Goal: Task Accomplishment & Management: Use online tool/utility

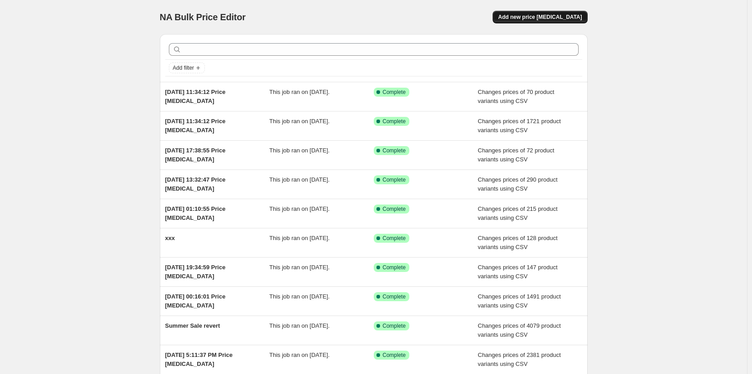
click at [550, 15] on span "Add new price [MEDICAL_DATA]" at bounding box center [540, 17] width 84 height 7
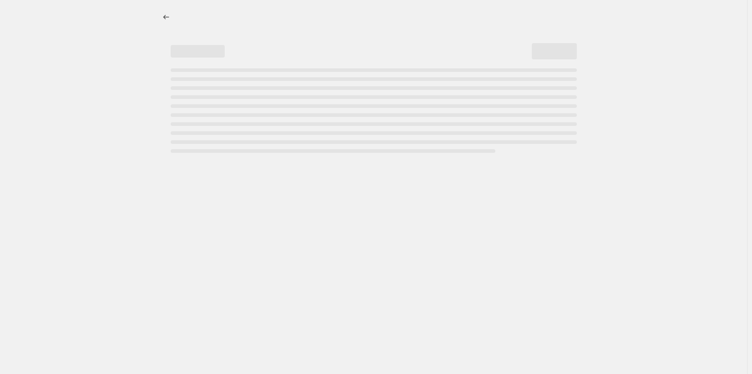
select select "percentage"
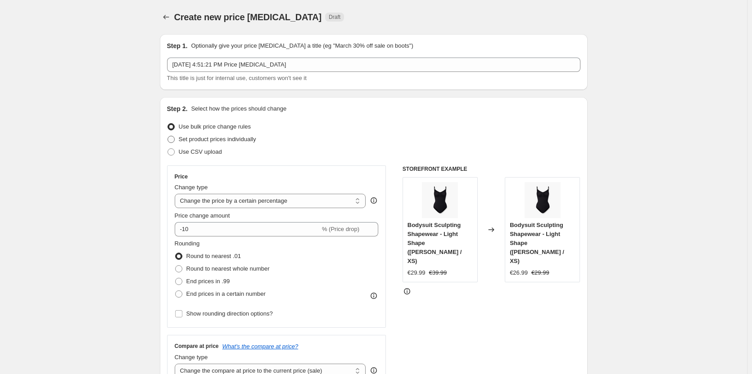
click at [256, 139] on span "Set product prices individually" at bounding box center [217, 139] width 77 height 7
click at [168, 136] on input "Set product prices individually" at bounding box center [167, 136] width 0 height 0
radio input "true"
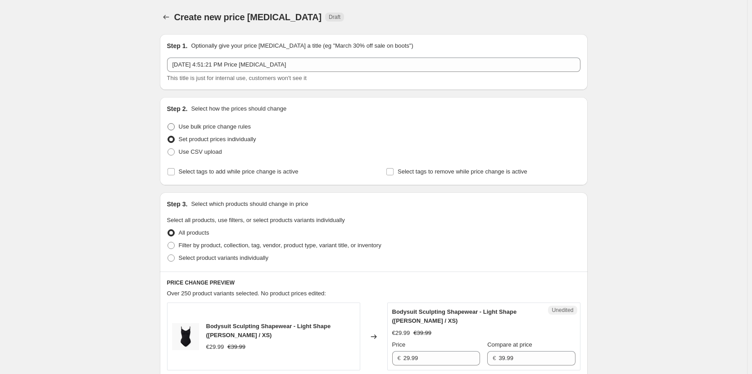
click at [249, 127] on span "Use bulk price change rules" at bounding box center [215, 126] width 72 height 7
click at [168, 124] on input "Use bulk price change rules" at bounding box center [167, 123] width 0 height 0
radio input "true"
select select "percentage"
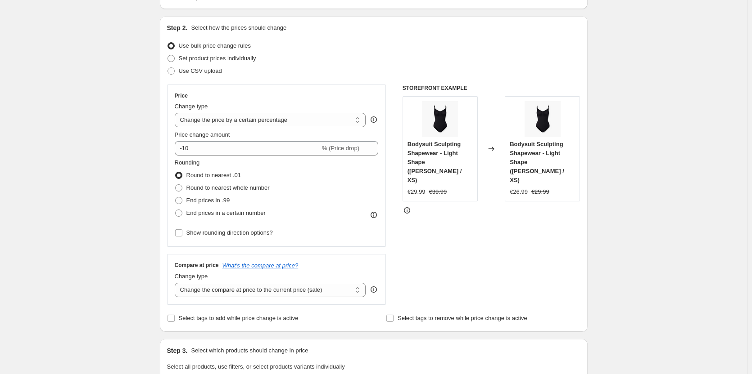
scroll to position [90, 0]
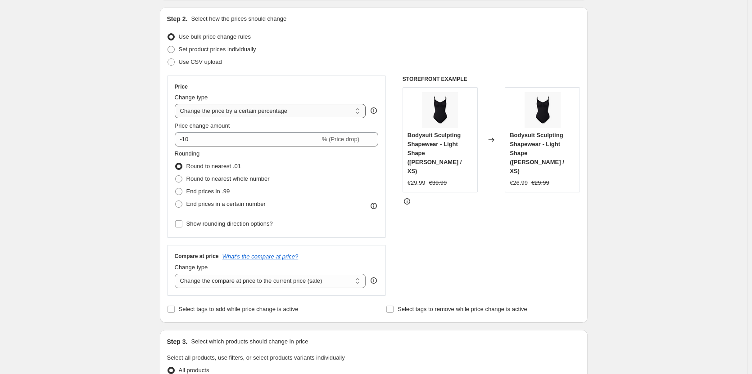
click at [319, 110] on select "Change the price to a certain amount Change the price by a certain amount Chang…" at bounding box center [270, 111] width 191 height 14
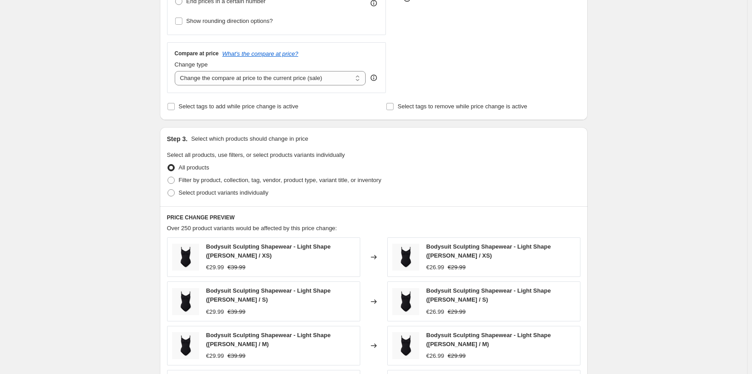
scroll to position [315, 0]
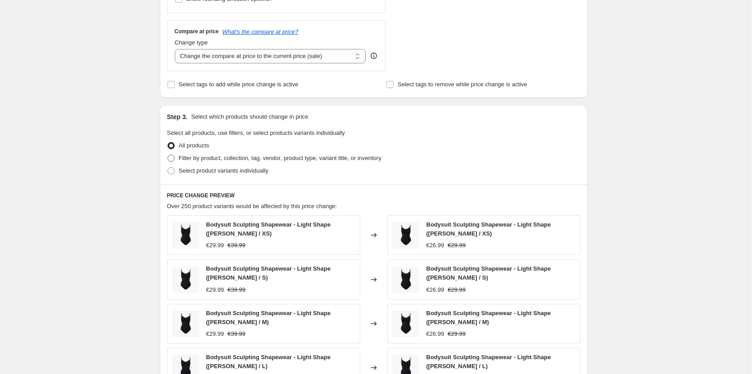
click at [174, 158] on span at bounding box center [170, 158] width 7 height 7
click at [168, 155] on input "Filter by product, collection, tag, vendor, product type, variant title, or inv…" at bounding box center [167, 155] width 0 height 0
radio input "true"
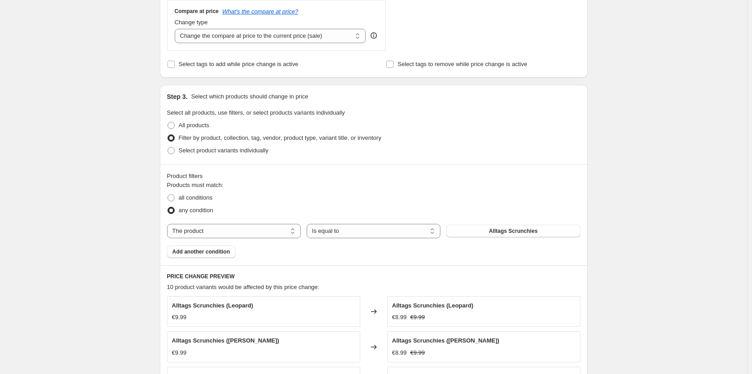
scroll to position [405, 0]
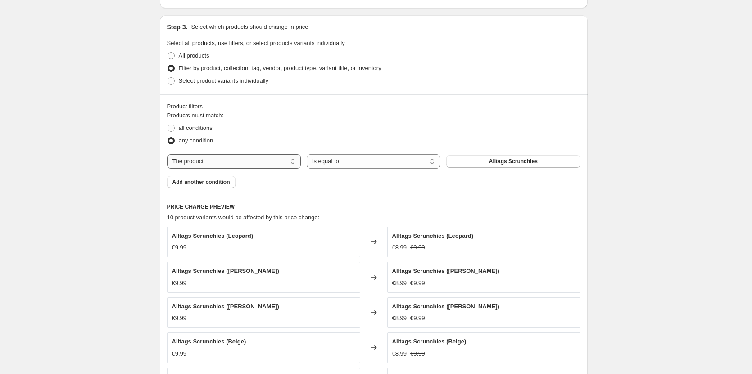
click at [257, 160] on select "The product The product's collection The product's tag The product's vendor The…" at bounding box center [234, 161] width 134 height 14
click at [244, 162] on select "The product The product's collection The product's tag The product's vendor The…" at bounding box center [234, 161] width 134 height 14
click at [345, 161] on select "Is equal to Is not equal to" at bounding box center [373, 161] width 134 height 14
click at [225, 161] on select "The product The product's collection The product's tag The product's vendor The…" at bounding box center [234, 161] width 134 height 14
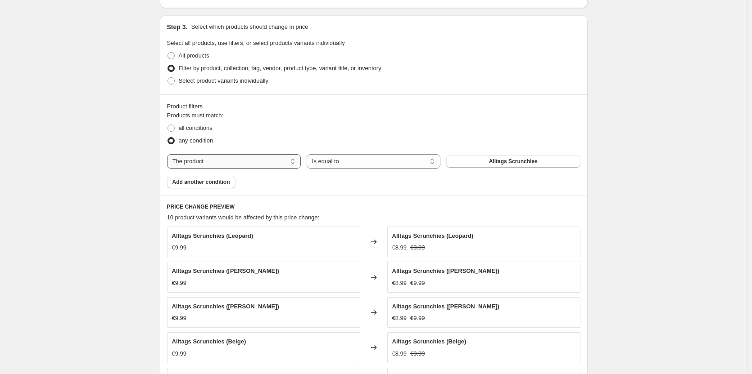
select select "collection"
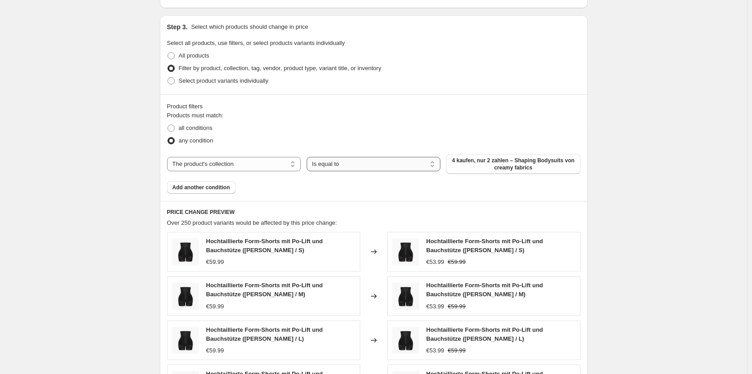
click at [341, 158] on select "Is equal to Is not equal to" at bounding box center [373, 164] width 134 height 14
click at [231, 167] on select "The product The product's collection The product's tag The product's vendor The…" at bounding box center [234, 164] width 134 height 14
click at [221, 78] on span "Select product variants individually" at bounding box center [224, 80] width 90 height 7
click at [168, 78] on input "Select product variants individually" at bounding box center [167, 77] width 0 height 0
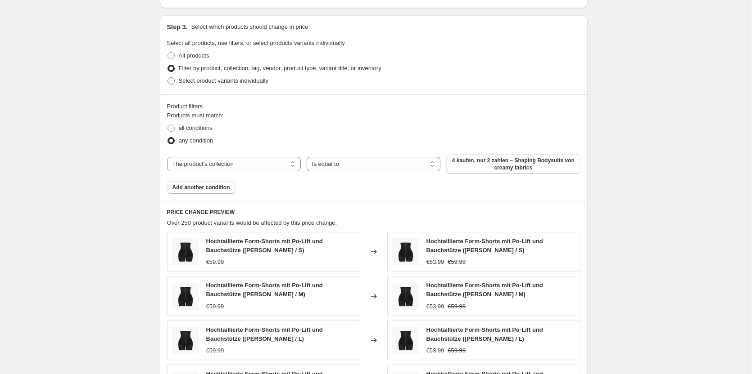
radio input "true"
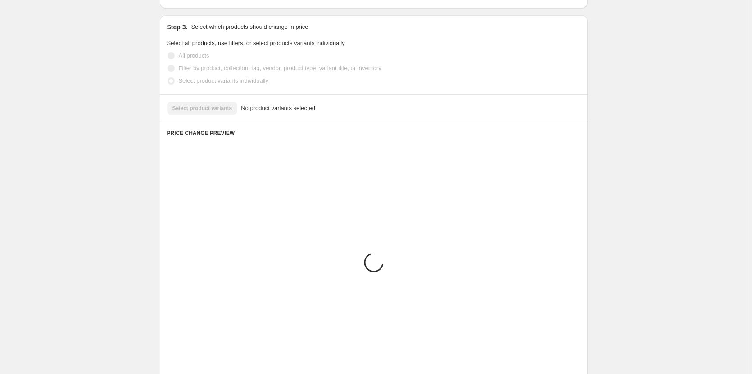
scroll to position [326, 0]
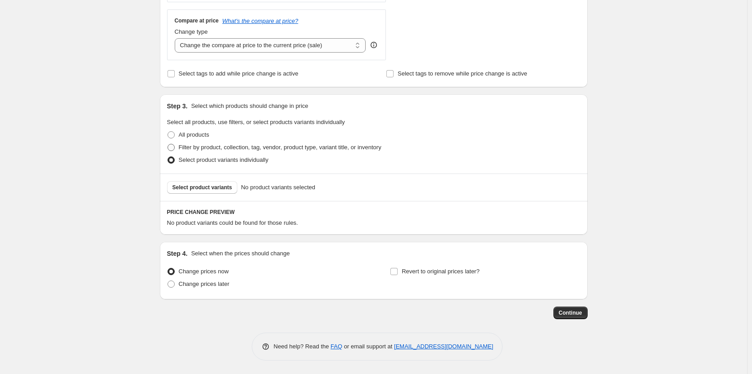
click at [249, 149] on span "Filter by product, collection, tag, vendor, product type, variant title, or inv…" at bounding box center [280, 147] width 203 height 7
click at [168, 144] on input "Filter by product, collection, tag, vendor, product type, variant title, or inv…" at bounding box center [167, 144] width 0 height 0
radio input "true"
select select "collection"
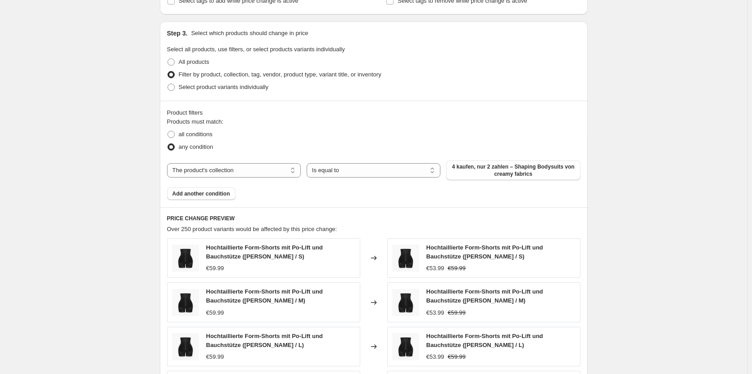
scroll to position [416, 0]
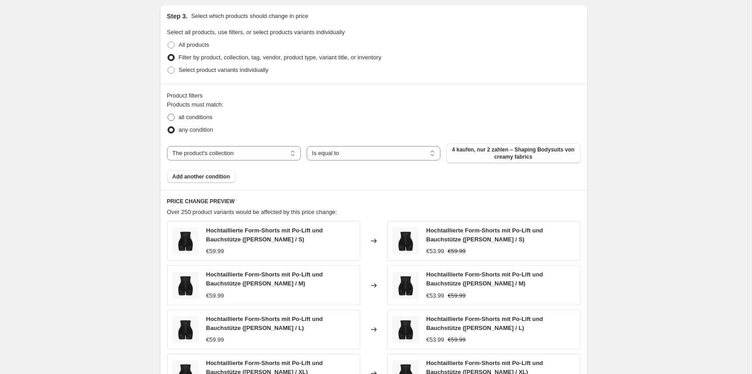
click at [200, 116] on span "all conditions" at bounding box center [196, 117] width 34 height 7
click at [168, 114] on input "all conditions" at bounding box center [167, 114] width 0 height 0
radio input "true"
click at [210, 153] on select "The product The product's collection The product's tag The product's vendor The…" at bounding box center [234, 153] width 134 height 14
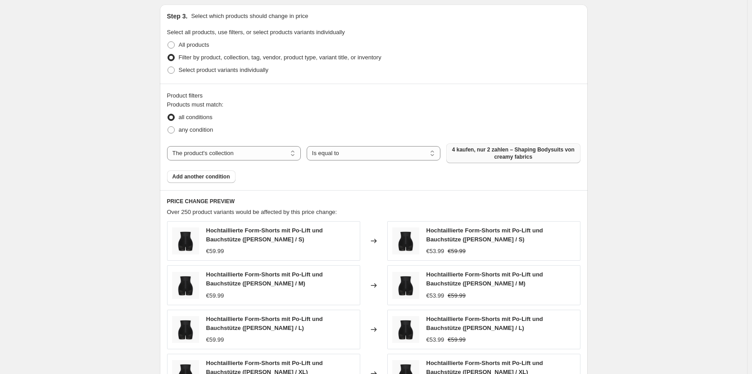
click at [476, 149] on span "4 kaufen, nur 2 zahlen – Shaping Bodysuits von creamy fabrics" at bounding box center [512, 153] width 123 height 14
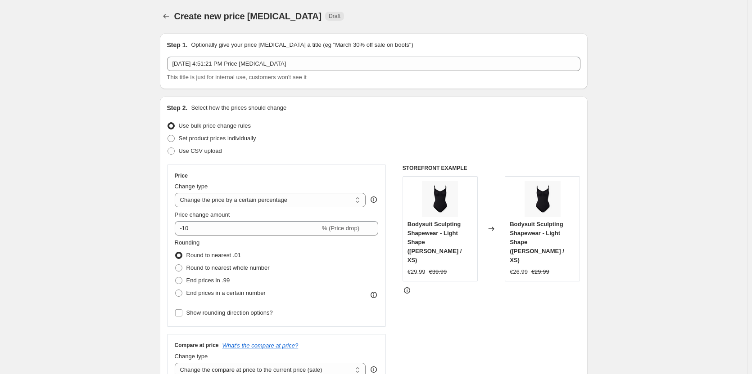
scroll to position [0, 0]
click at [201, 153] on span "Use CSV upload" at bounding box center [200, 152] width 43 height 7
click at [168, 149] on input "Use CSV upload" at bounding box center [167, 149] width 0 height 0
radio input "true"
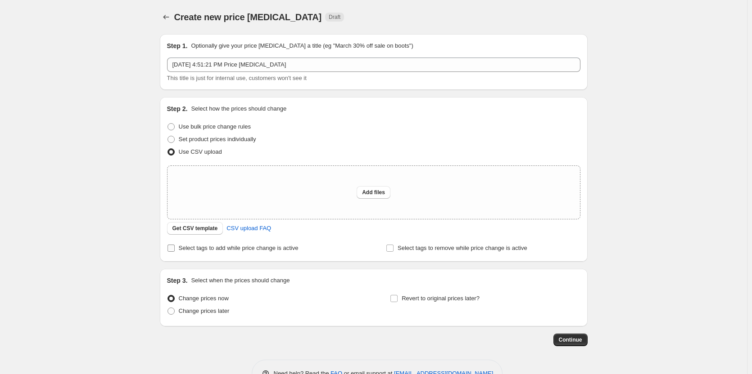
click at [175, 249] on input "Select tags to add while price change is active" at bounding box center [170, 248] width 7 height 7
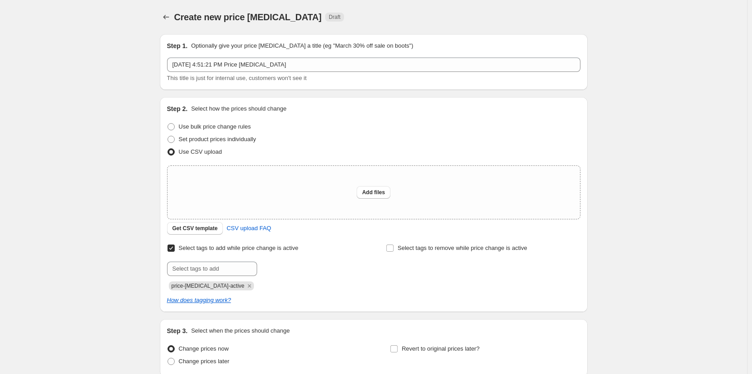
click at [174, 250] on input "Select tags to add while price change is active" at bounding box center [170, 248] width 7 height 7
checkbox input "false"
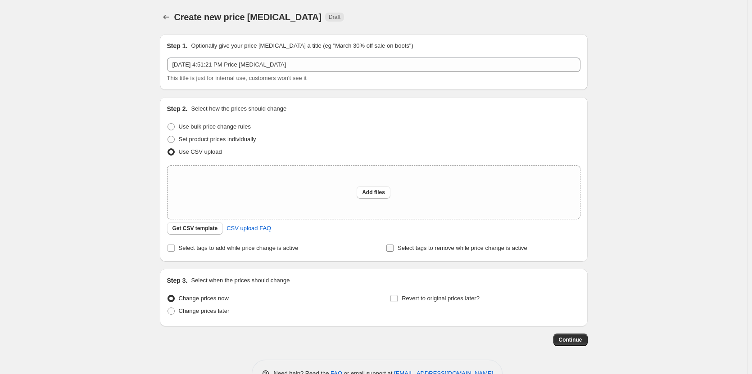
click at [403, 249] on span "Select tags to remove while price change is active" at bounding box center [462, 248] width 130 height 7
click at [393, 249] on input "Select tags to remove while price change is active" at bounding box center [389, 248] width 7 height 7
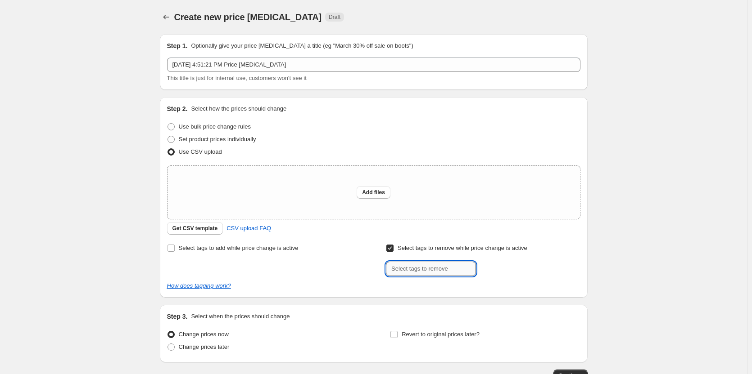
click at [406, 270] on input "text" at bounding box center [431, 269] width 90 height 14
click at [391, 249] on input "Select tags to remove while price change is active" at bounding box center [389, 248] width 7 height 7
checkbox input "false"
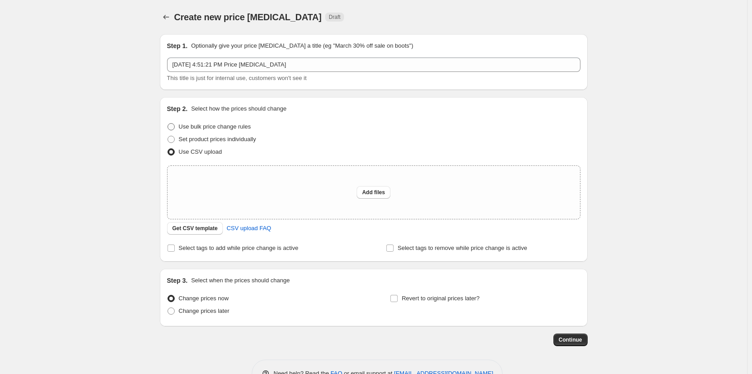
click at [243, 128] on span "Use bulk price change rules" at bounding box center [215, 126] width 72 height 7
click at [168, 124] on input "Use bulk price change rules" at bounding box center [167, 123] width 0 height 0
radio input "true"
select select "collection"
select select "percentage"
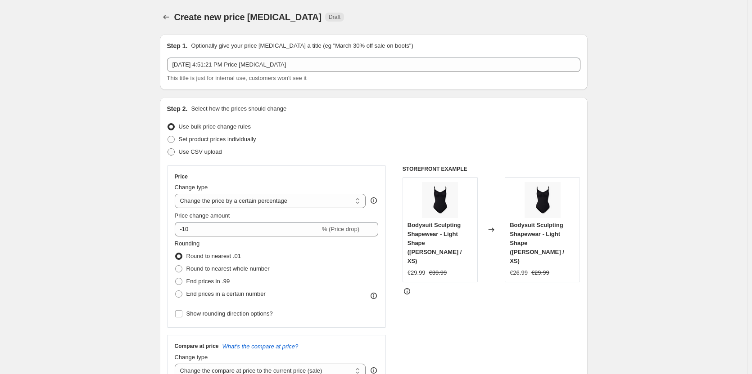
click at [214, 149] on span "Use CSV upload" at bounding box center [200, 152] width 43 height 7
click at [168, 149] on input "Use CSV upload" at bounding box center [167, 149] width 0 height 0
radio input "true"
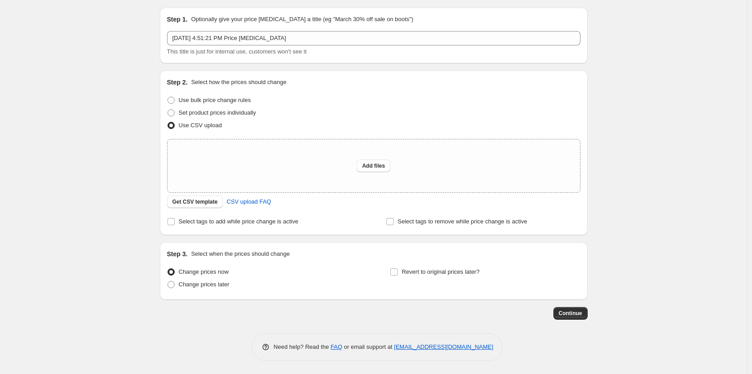
scroll to position [27, 0]
click at [207, 199] on span "Get CSV template" at bounding box center [194, 201] width 45 height 7
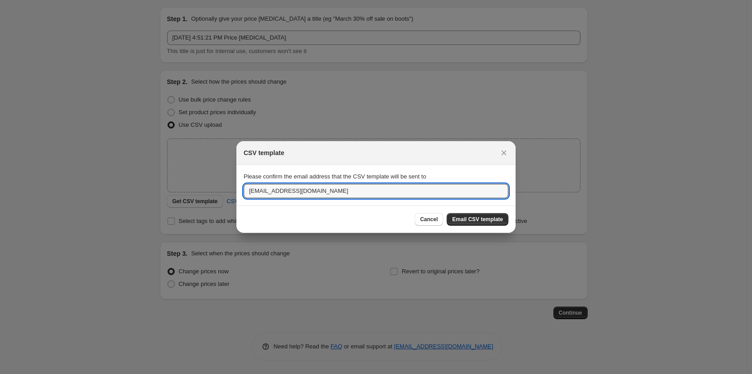
drag, startPoint x: 326, startPoint y: 192, endPoint x: 124, endPoint y: 196, distance: 202.5
click at [123, 374] on div "CSV template Please confirm the email address that the CSV template will be sen…" at bounding box center [376, 374] width 752 height 0
type input "[EMAIL_ADDRESS][DOMAIN_NAME]"
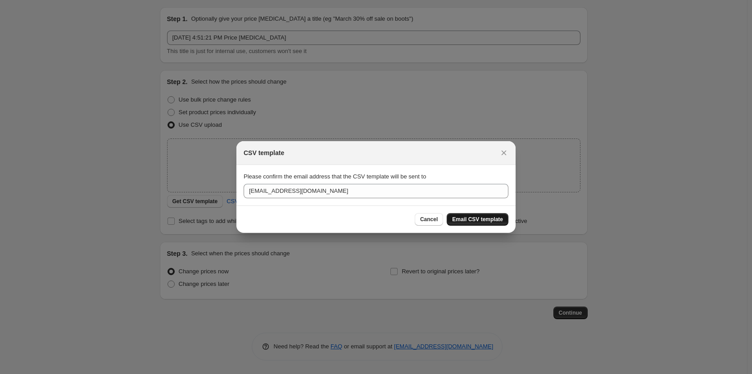
click at [476, 217] on span "Email CSV template" at bounding box center [477, 219] width 51 height 7
